Goal: Information Seeking & Learning: Learn about a topic

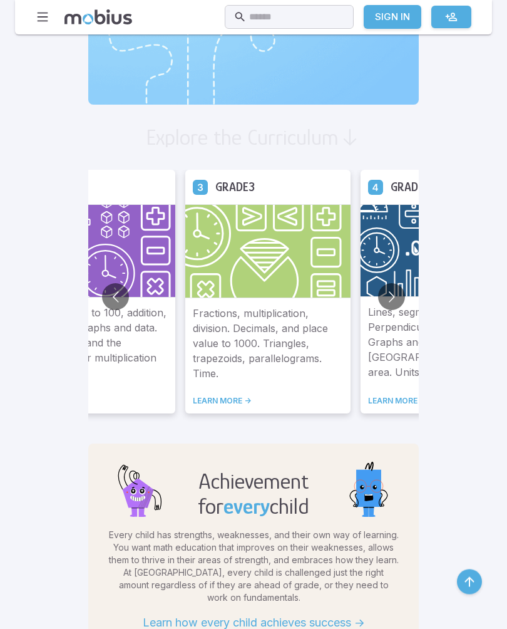
scroll to position [755, 0]
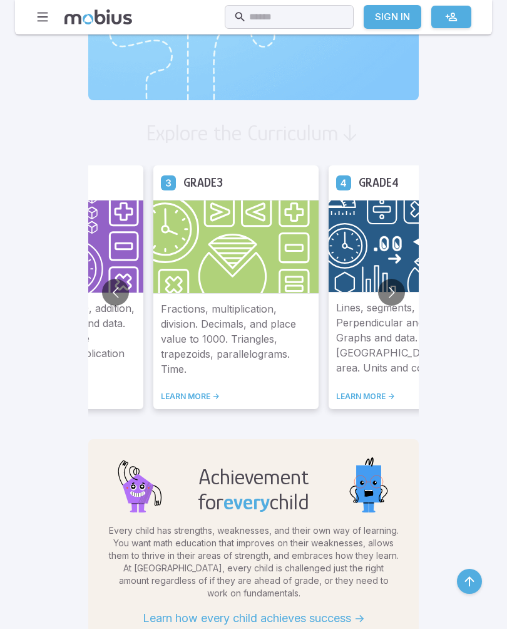
click at [329, 222] on img at bounding box center [411, 246] width 165 height 92
click at [329, 190] on div "Grade 4" at bounding box center [411, 182] width 165 height 34
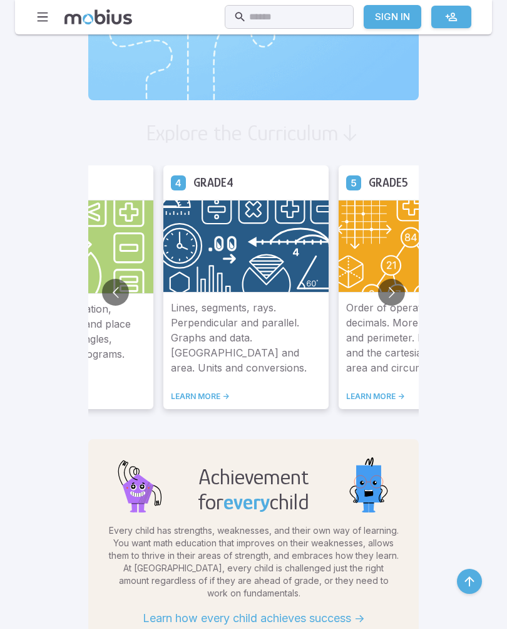
click at [163, 244] on img at bounding box center [245, 246] width 165 height 92
click at [171, 399] on link "LEARN MORE ->" at bounding box center [246, 396] width 150 height 10
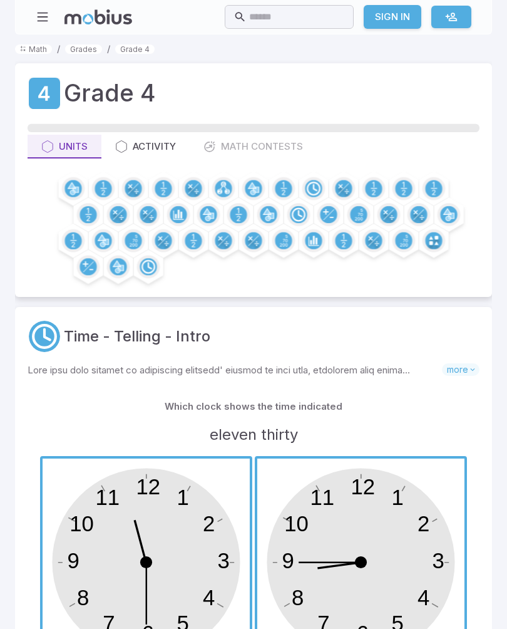
click at [118, 207] on circle at bounding box center [118, 214] width 17 height 17
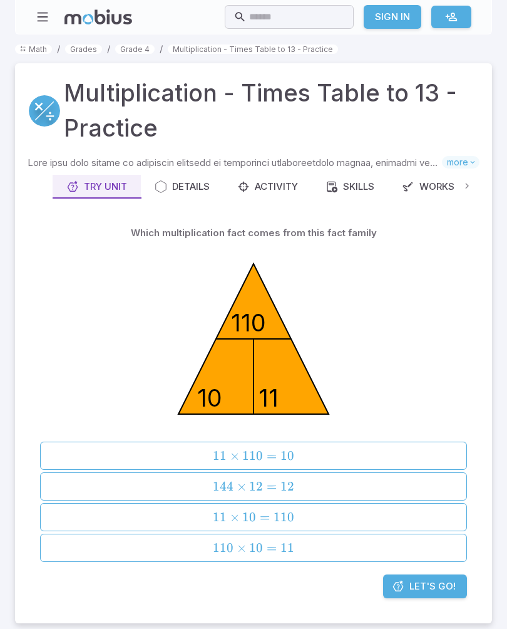
click at [150, 504] on button "11 × 10 = 110 \text{11} \times \text{10} = \text{110} 11 × 10 = 110" at bounding box center [253, 517] width 427 height 28
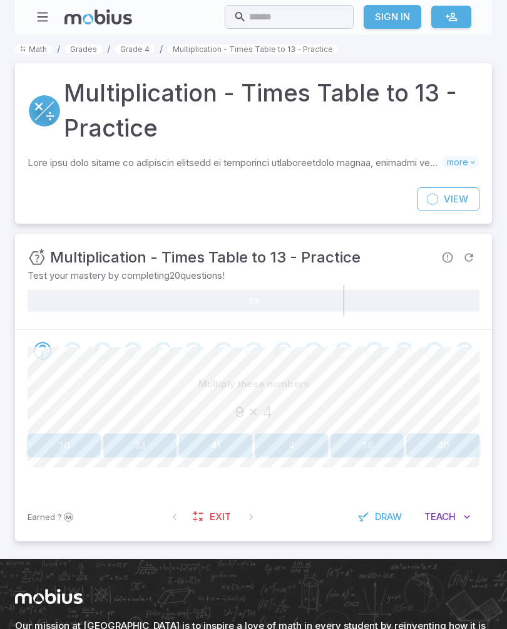
click at [381, 516] on span "Draw" at bounding box center [388, 517] width 27 height 14
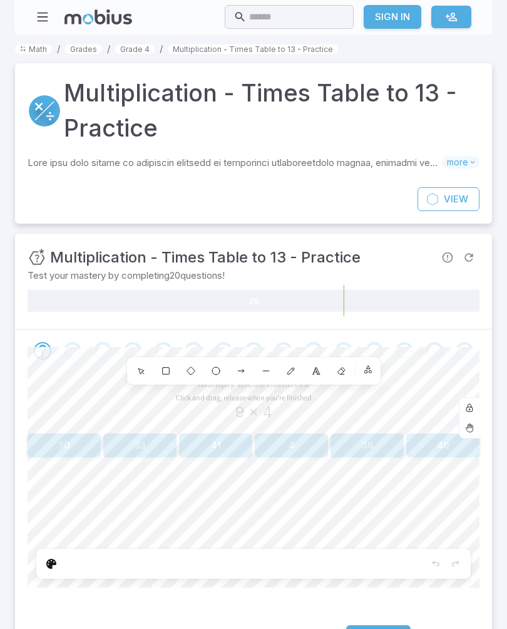
click at [344, 363] on div "0" at bounding box center [341, 371] width 23 height 23
click at [292, 368] on icon at bounding box center [290, 371] width 6 height 6
click at [344, 370] on icon at bounding box center [341, 371] width 10 height 10
click at [294, 370] on icon at bounding box center [291, 371] width 10 height 10
click at [345, 370] on icon at bounding box center [341, 371] width 10 height 10
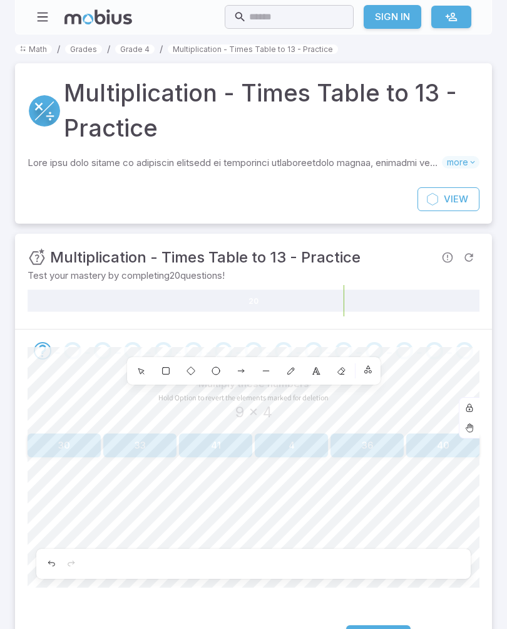
click at [295, 370] on icon at bounding box center [291, 371] width 10 height 10
click at [347, 365] on div "0" at bounding box center [341, 371] width 23 height 23
click at [269, 342] on div at bounding box center [284, 351] width 30 height 18
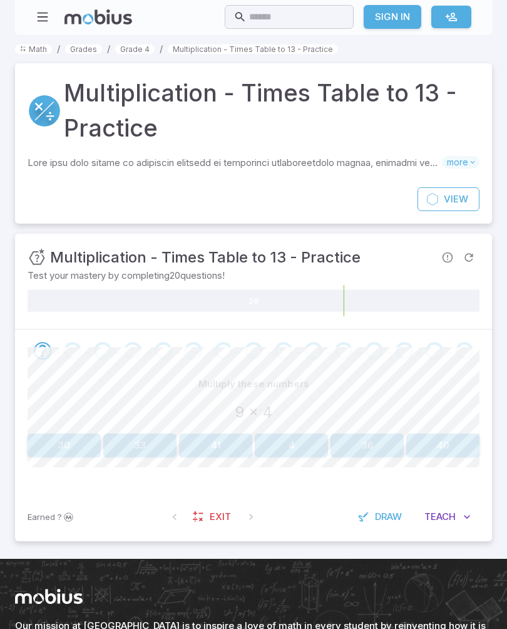
click at [358, 441] on button "36" at bounding box center [367, 445] width 73 height 24
click at [212, 442] on button "60" at bounding box center [215, 445] width 73 height 24
click at [444, 447] on button "80" at bounding box center [442, 445] width 73 height 24
click at [447, 452] on button "96" at bounding box center [442, 445] width 73 height 24
click at [299, 445] on button "16" at bounding box center [291, 445] width 73 height 24
